Goal: Task Accomplishment & Management: Use online tool/utility

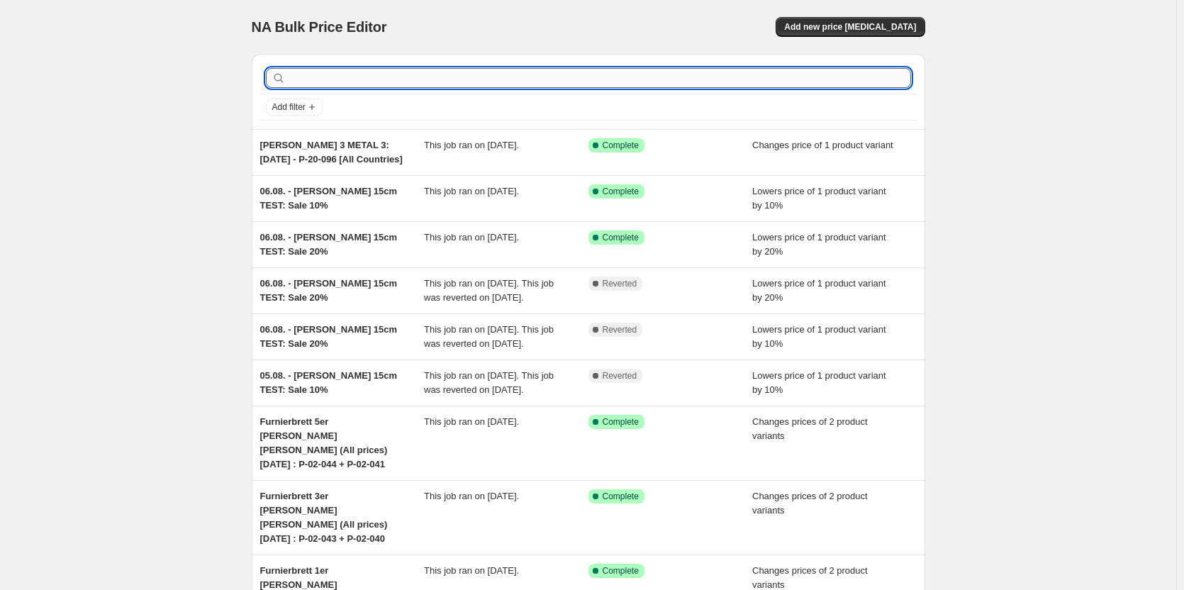
click at [356, 78] on input "text" at bounding box center [600, 78] width 622 height 20
paste input "3/4" Wasserrohr mit Gewinde"
type input "3/4" Wasserrohr mit Gewinde"
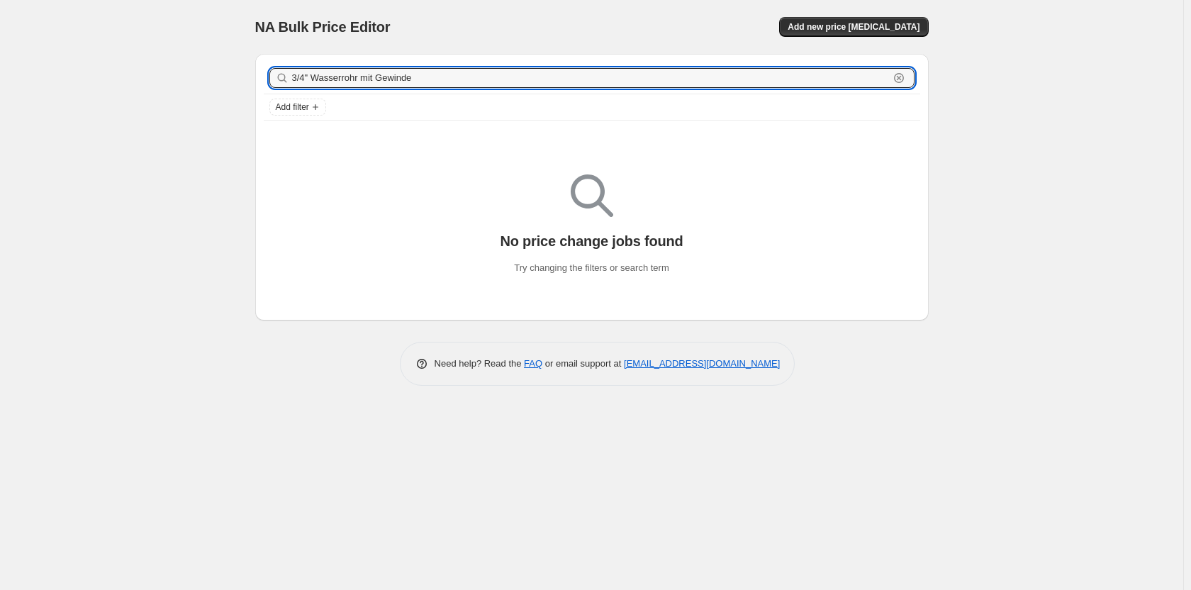
drag, startPoint x: 442, startPoint y: 79, endPoint x: 268, endPoint y: 93, distance: 175.0
click at [268, 93] on div "3/4" Wasserrohr mit Gewinde Clear" at bounding box center [592, 77] width 656 height 31
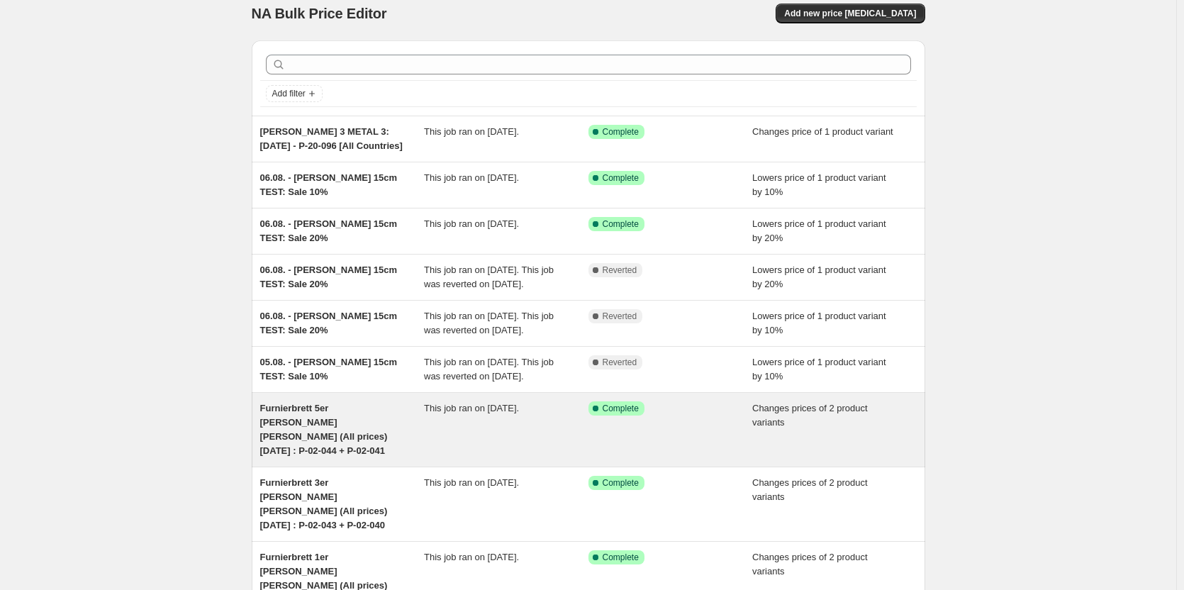
scroll to position [13, 0]
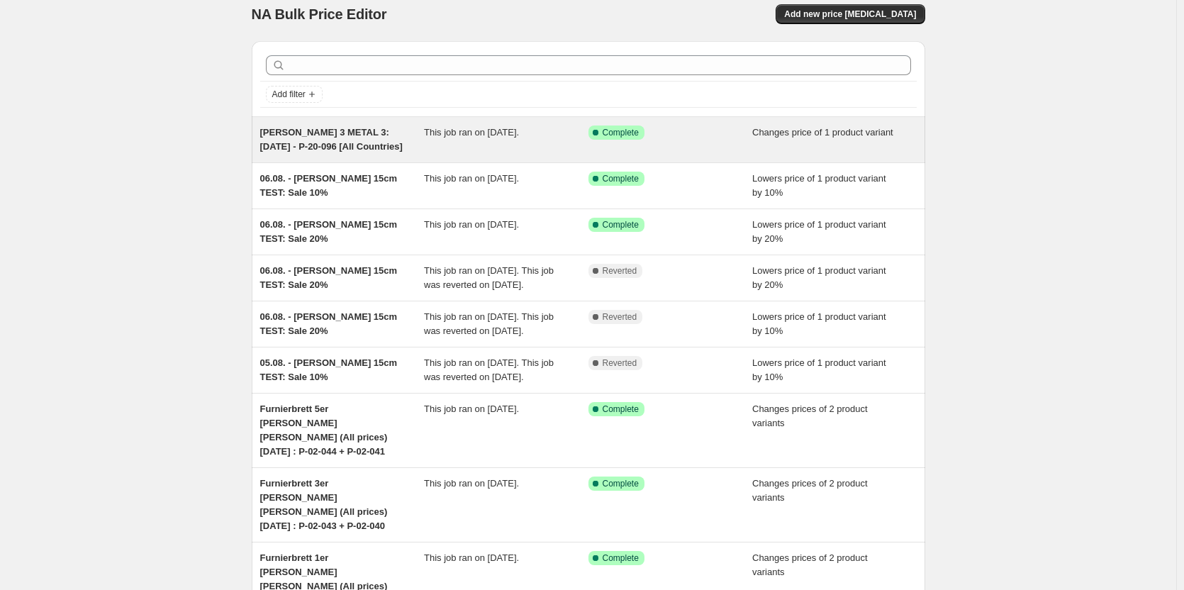
click at [291, 147] on span "KIM 3 METAL 3: 11.08.25 - P-20-096 [All Countries]" at bounding box center [331, 139] width 142 height 25
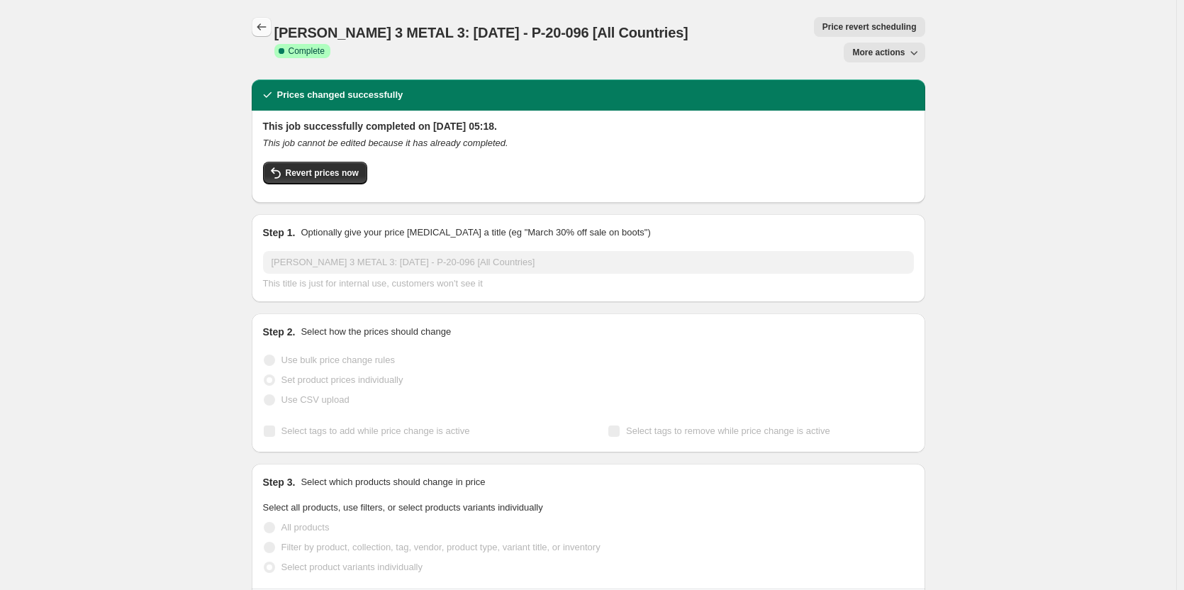
click at [269, 30] on icon "Price change jobs" at bounding box center [262, 27] width 14 height 14
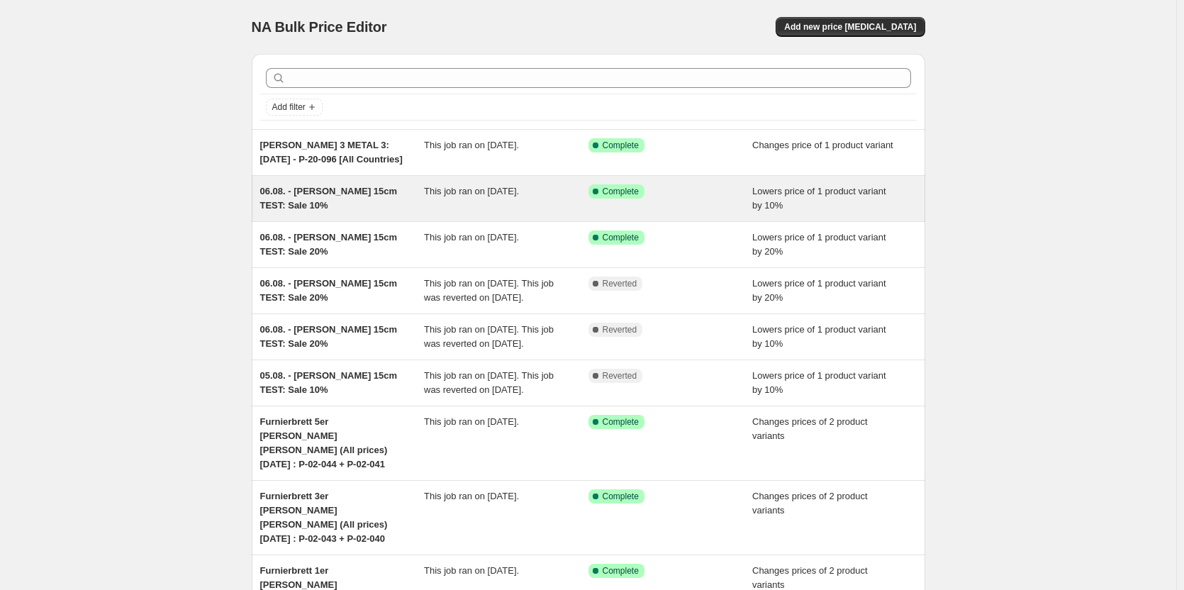
click at [331, 198] on div "06.08. - Rohr 15cm TEST: Sale 10%" at bounding box center [342, 198] width 164 height 28
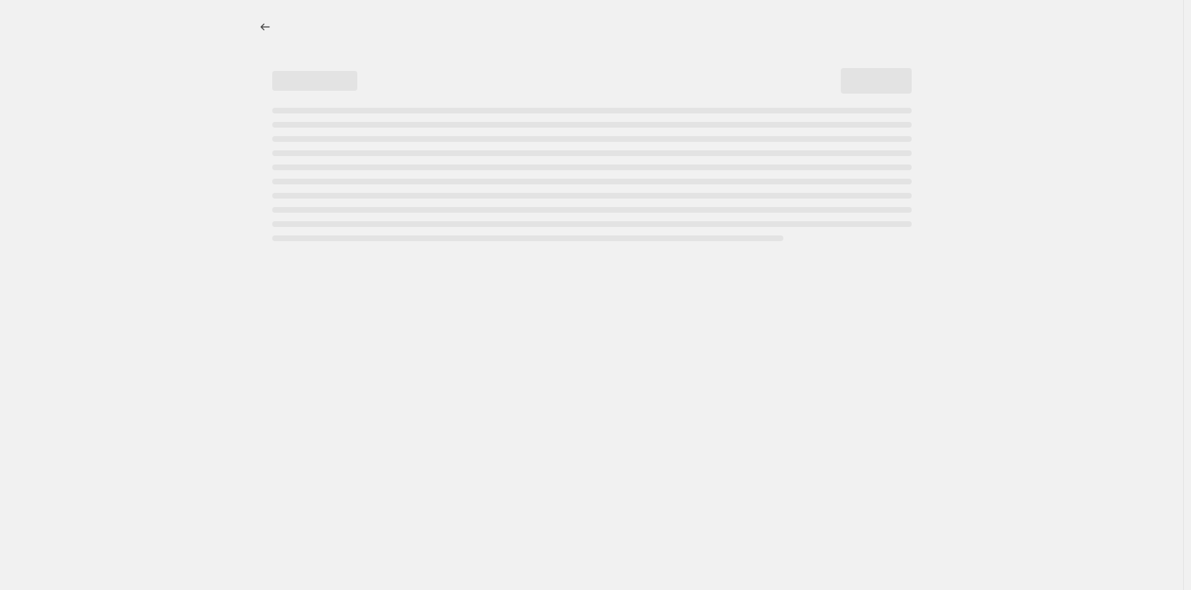
select select "percentage"
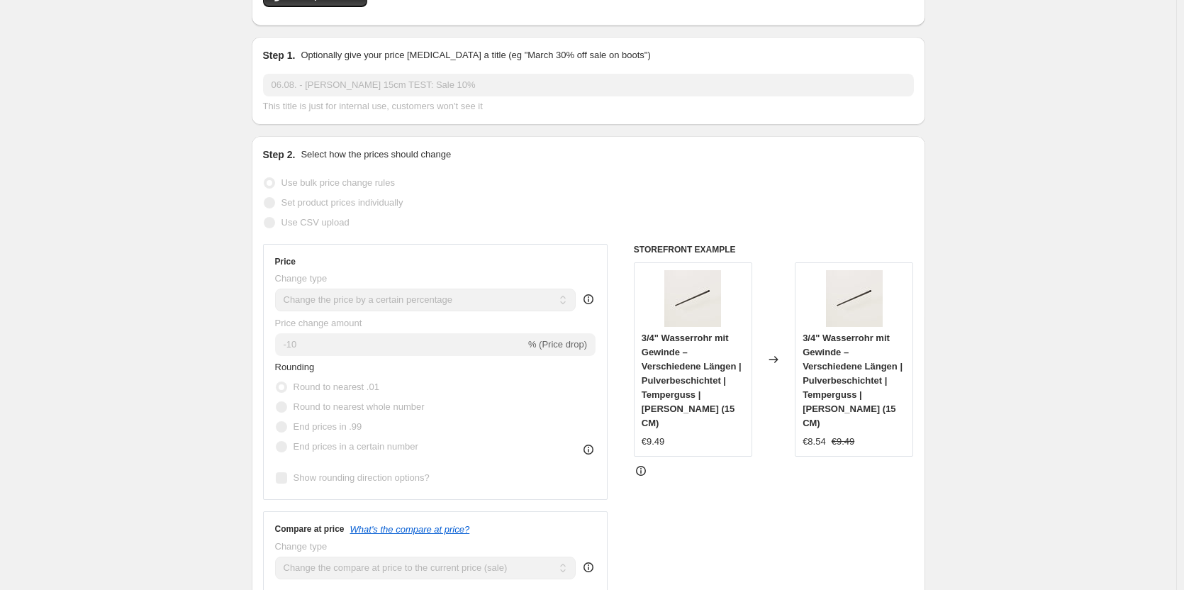
scroll to position [213, 0]
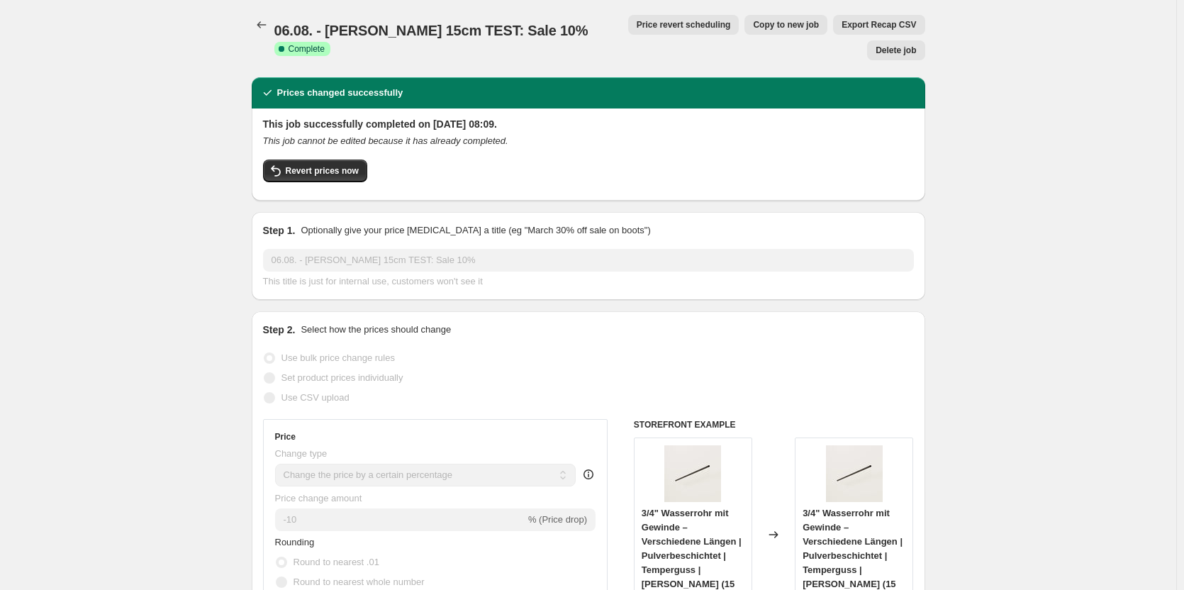
scroll to position [0, 0]
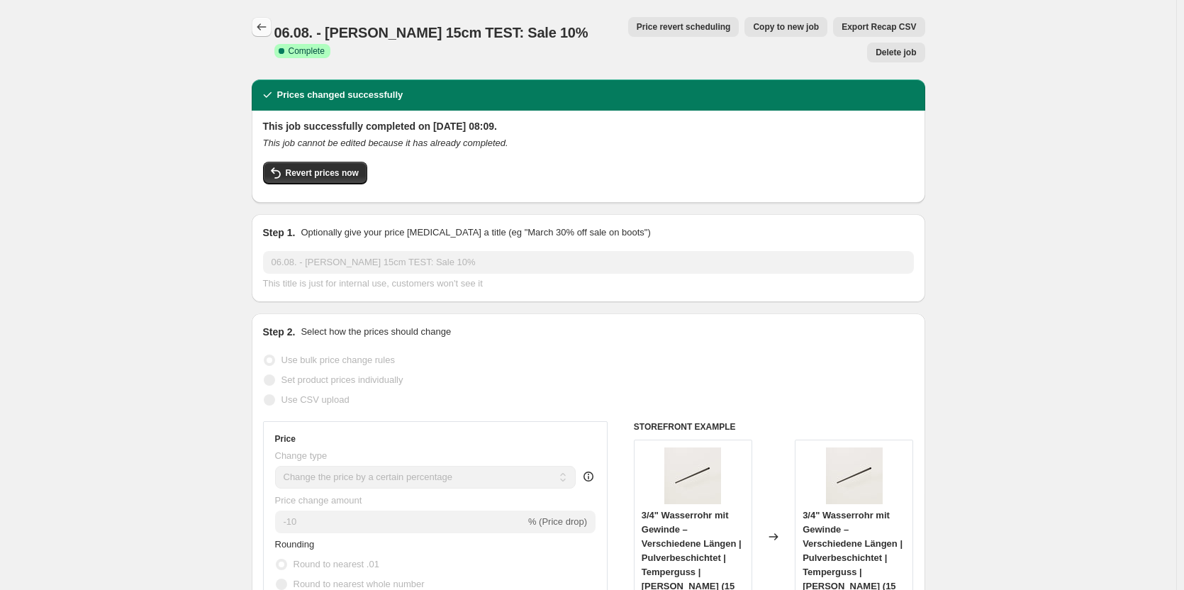
click at [269, 28] on icon "Price change jobs" at bounding box center [262, 27] width 14 height 14
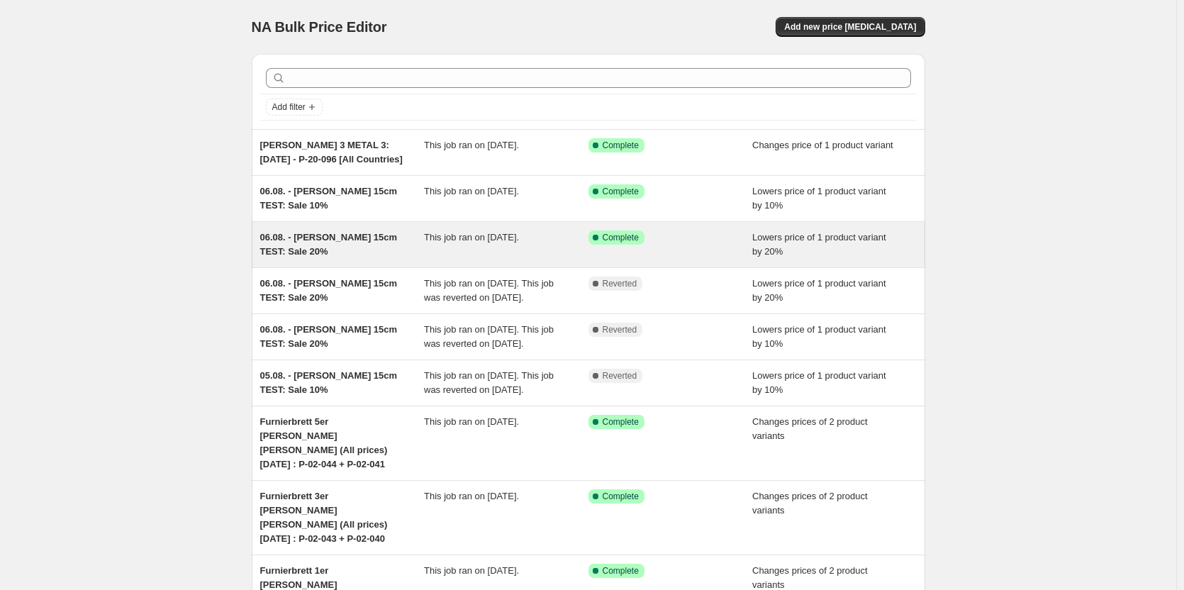
click at [347, 239] on span "06.08. - Rohr 15cm TEST: Sale 20%" at bounding box center [329, 244] width 138 height 25
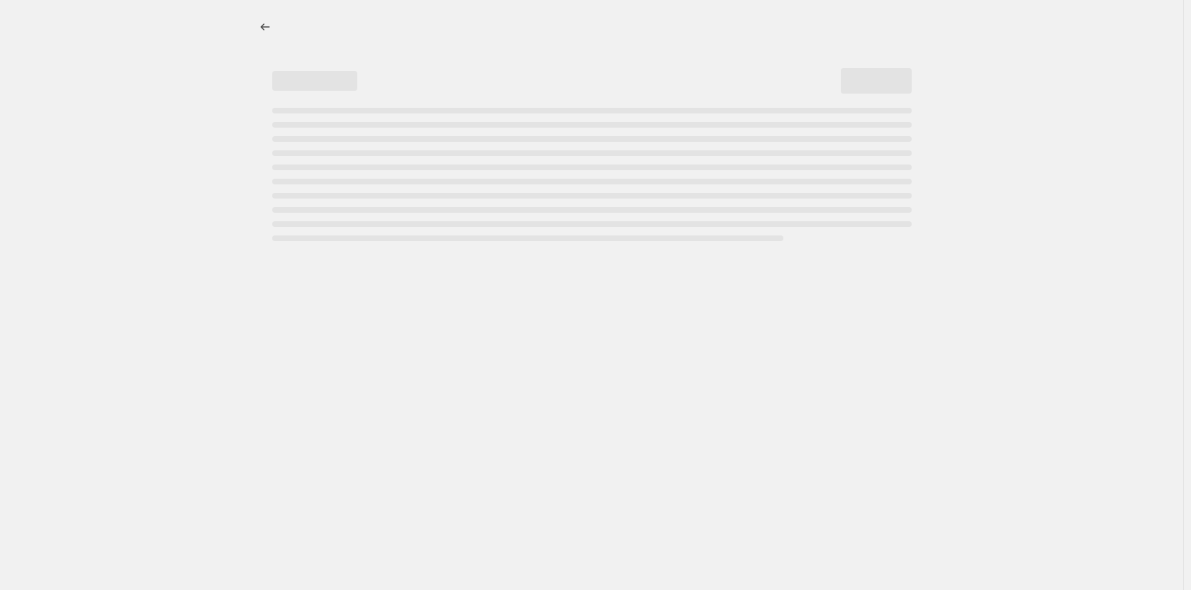
select select "percentage"
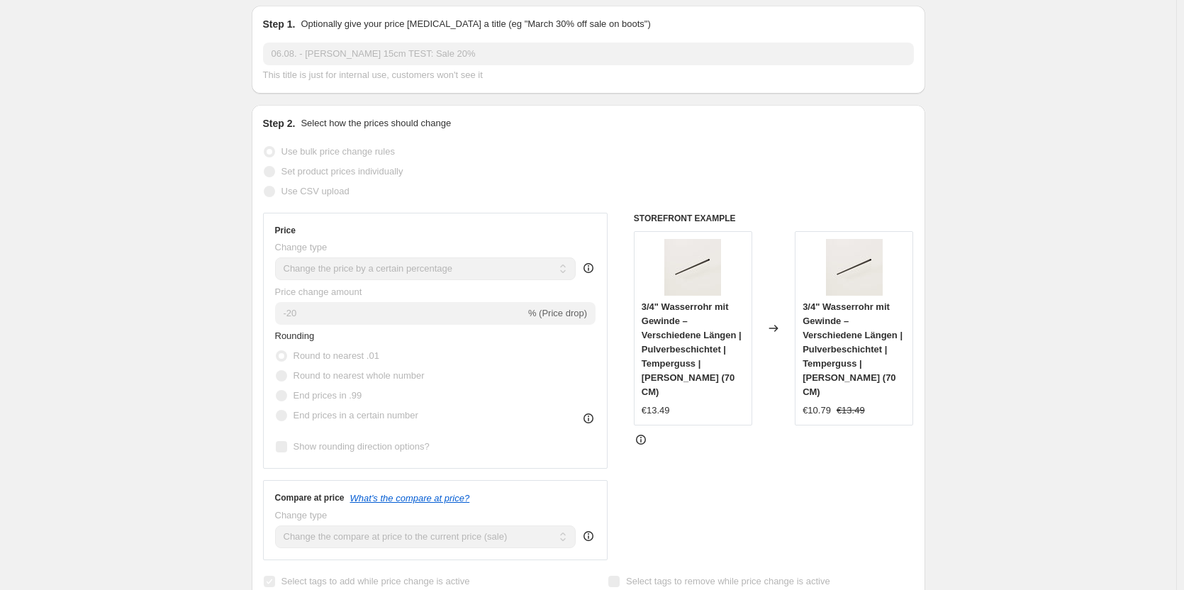
scroll to position [213, 0]
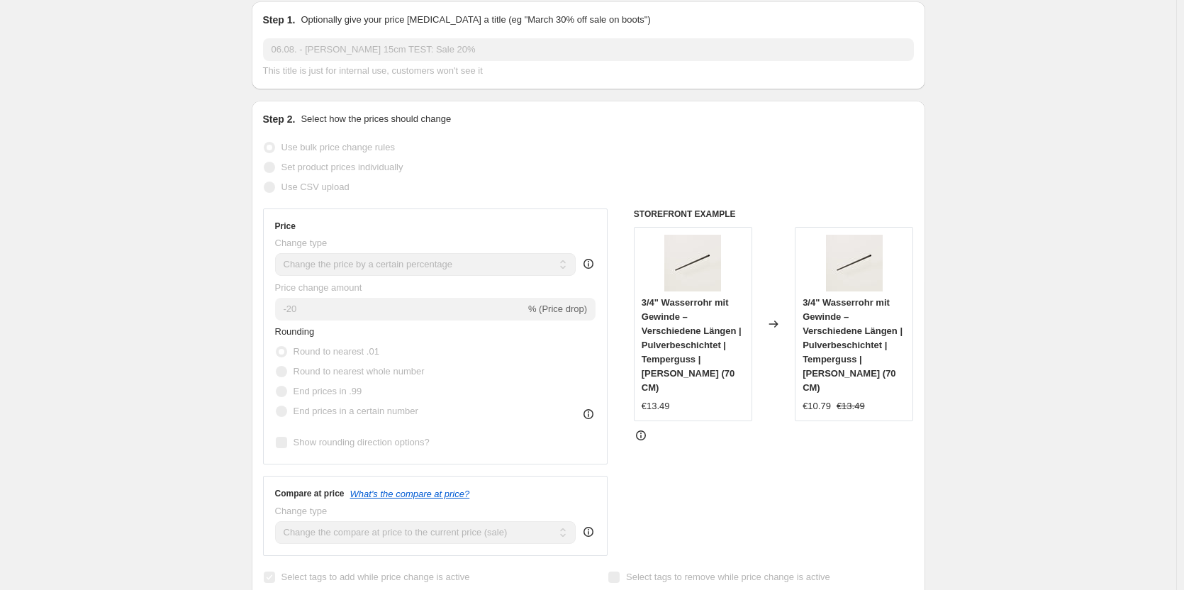
click at [765, 421] on div "STOREFRONT EXAMPLE 3/4" Wasserrohr mit Gewinde – Verschiedene Längen | Pulverbe…" at bounding box center [774, 381] width 280 height 347
